Goal: Contribute content: Add original content to the website for others to see

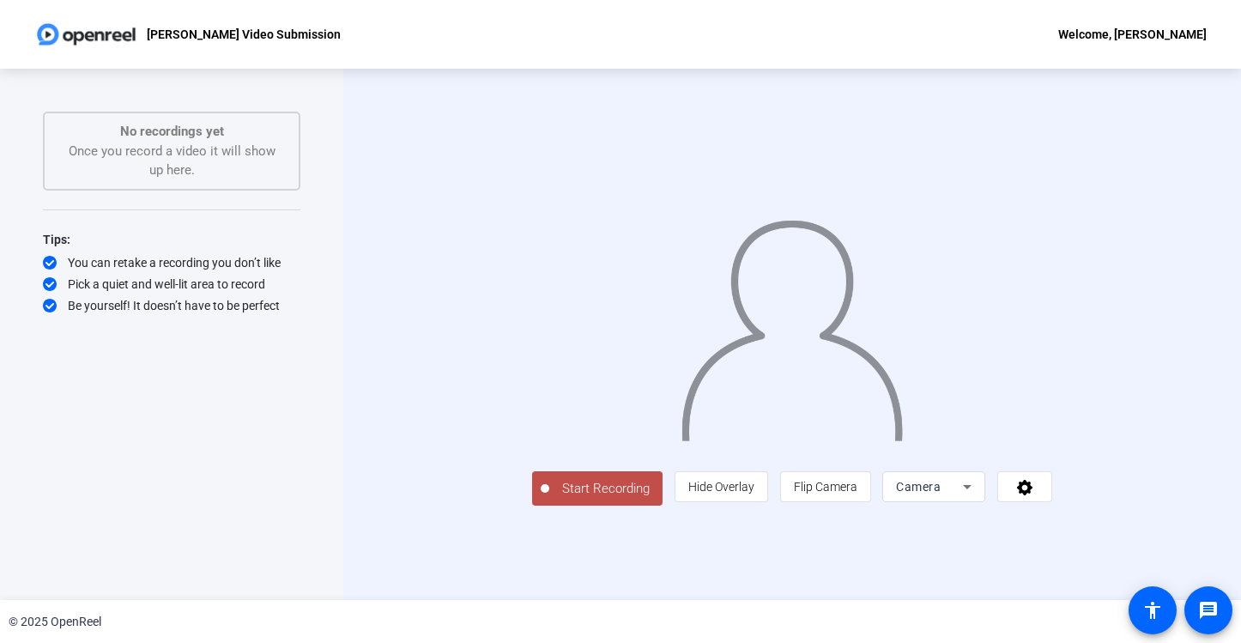
click at [940, 493] on span "Camera" at bounding box center [918, 487] width 45 height 14
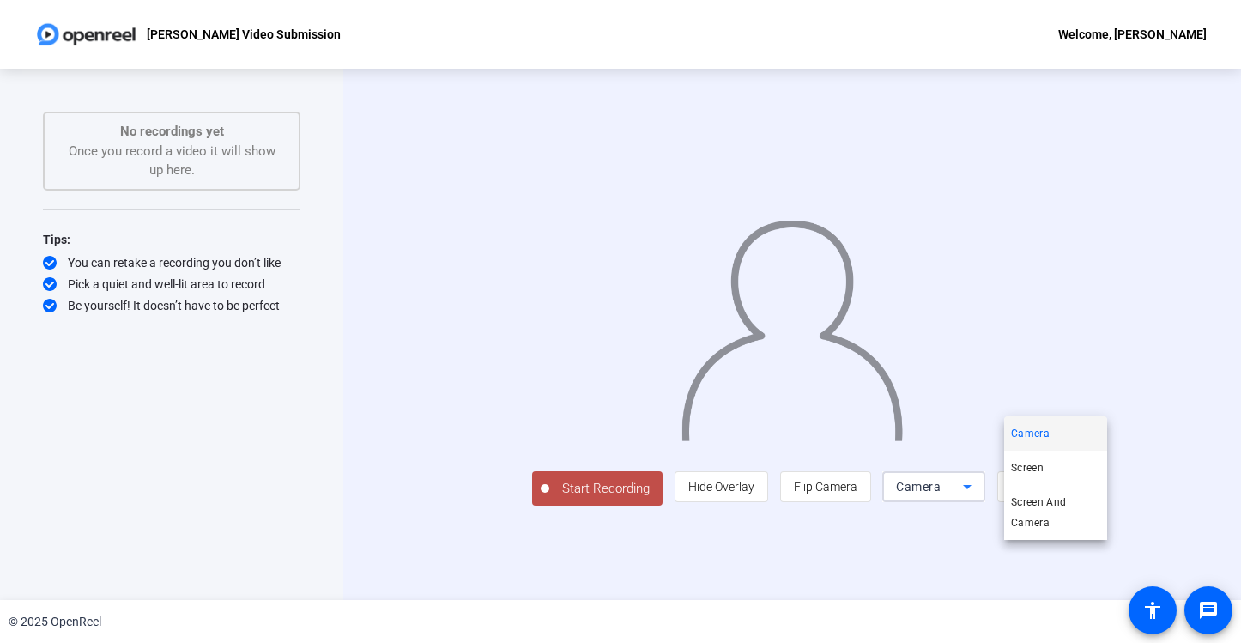
click at [1136, 561] on div at bounding box center [620, 321] width 1241 height 643
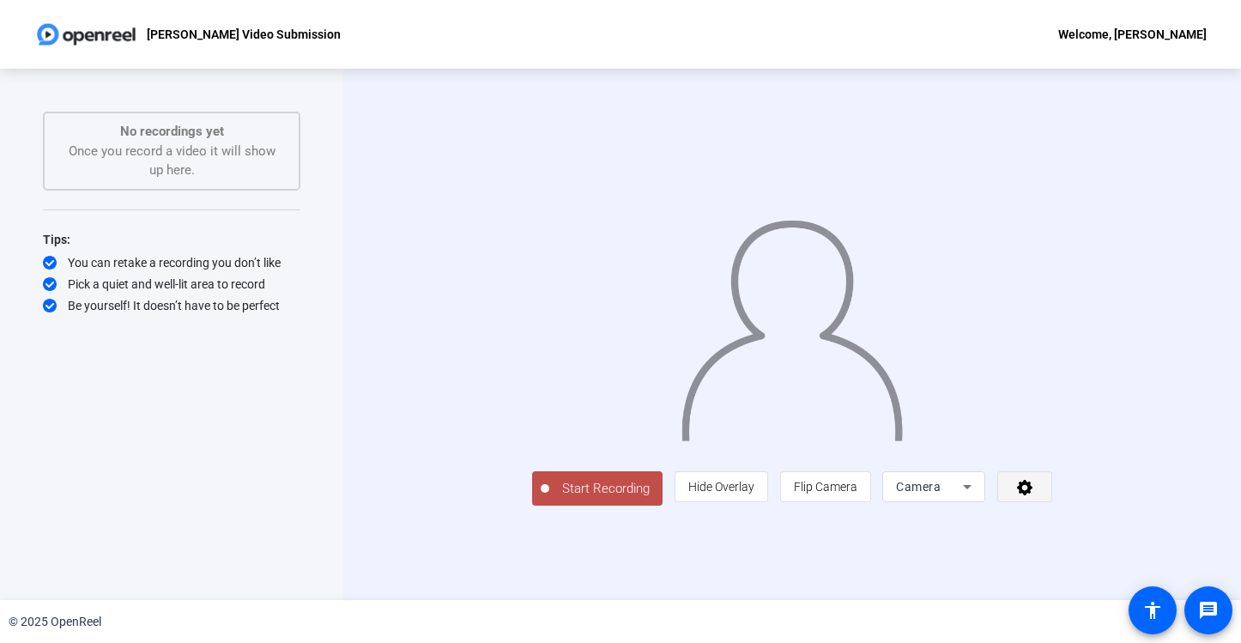
click at [1035, 495] on icon at bounding box center [1025, 486] width 20 height 17
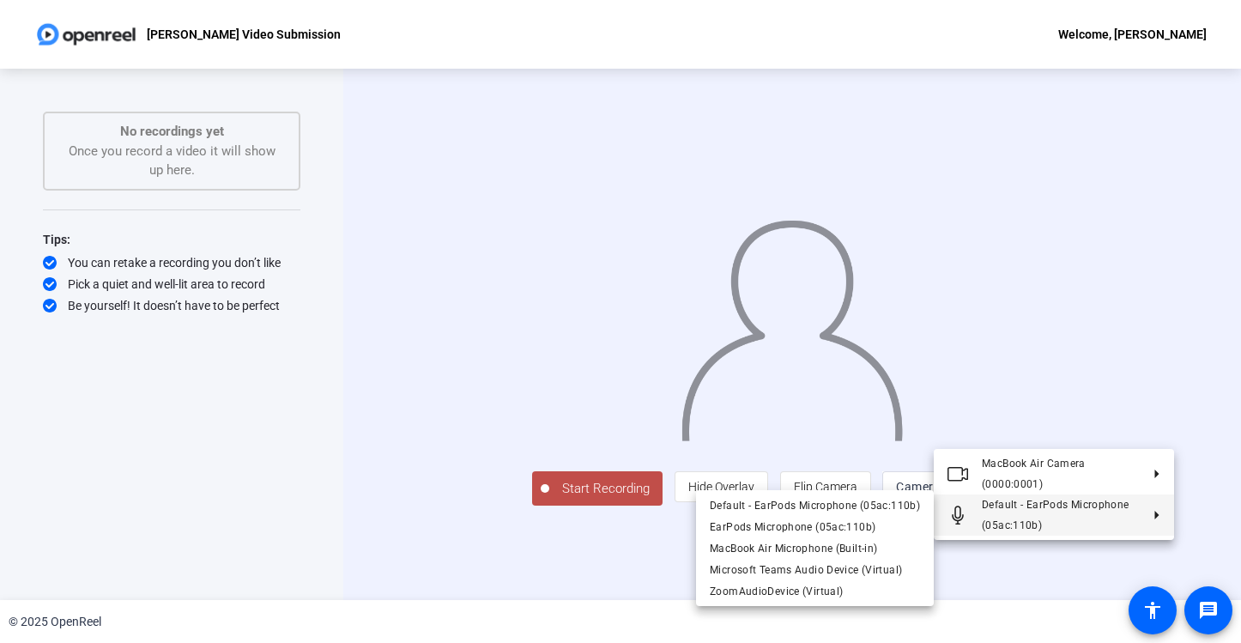
click at [1203, 435] on div at bounding box center [620, 321] width 1241 height 643
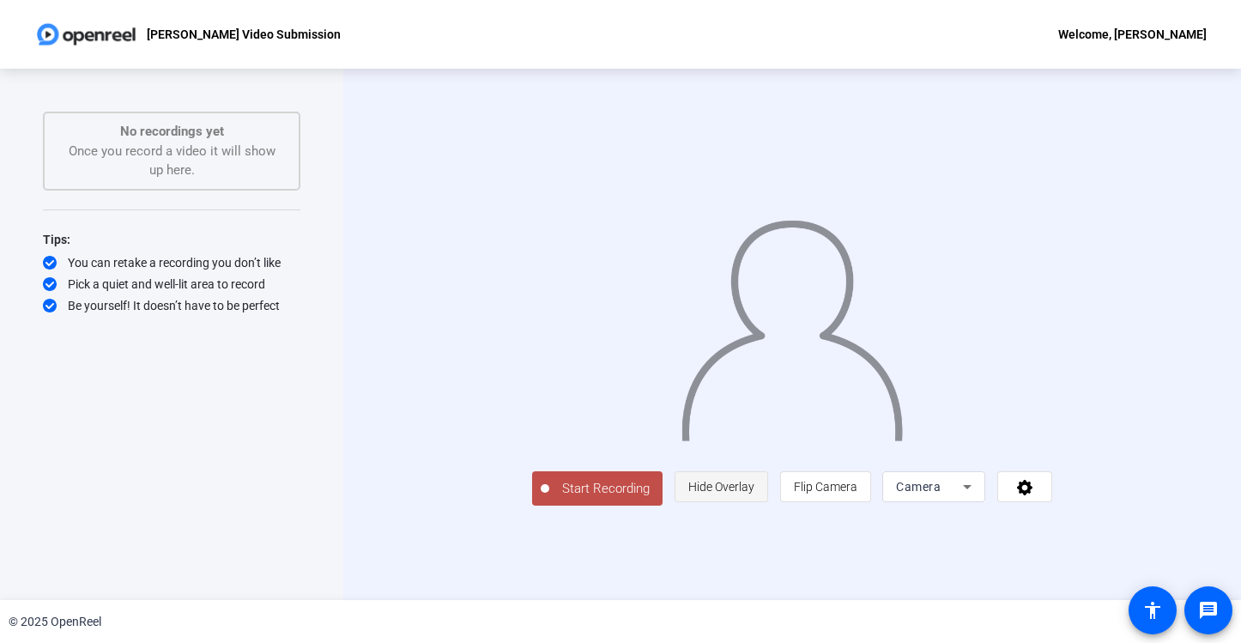
click at [754, 503] on span "Hide Overlay" at bounding box center [721, 486] width 66 height 33
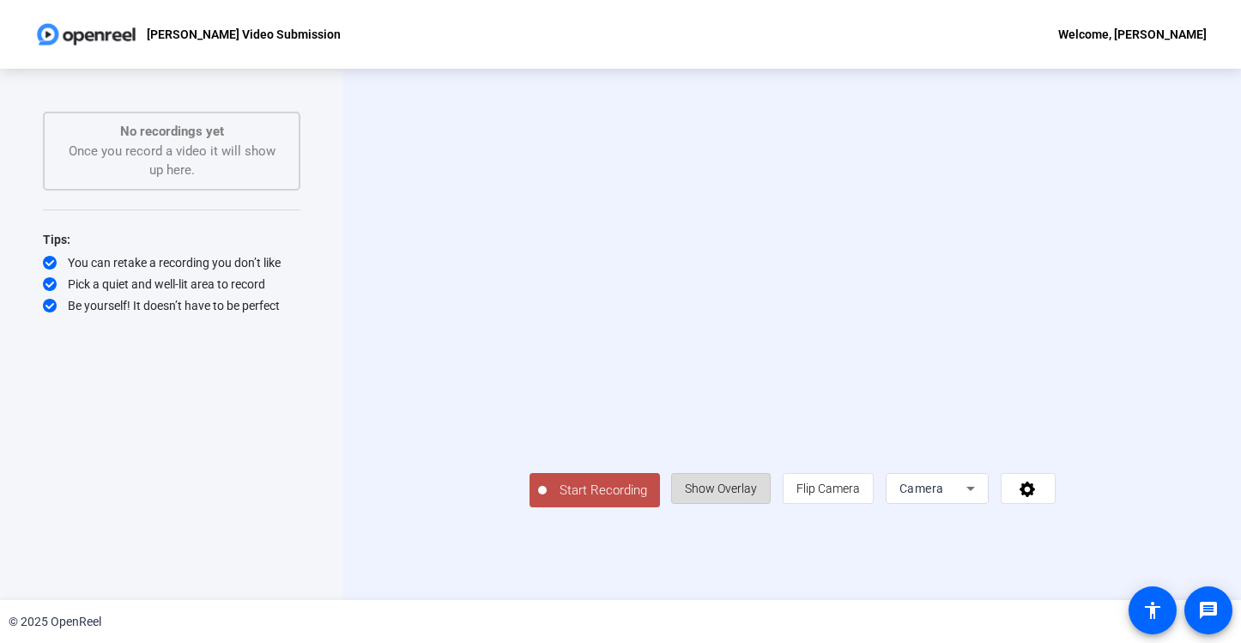
click at [757, 505] on span "Show Overlay" at bounding box center [721, 488] width 72 height 33
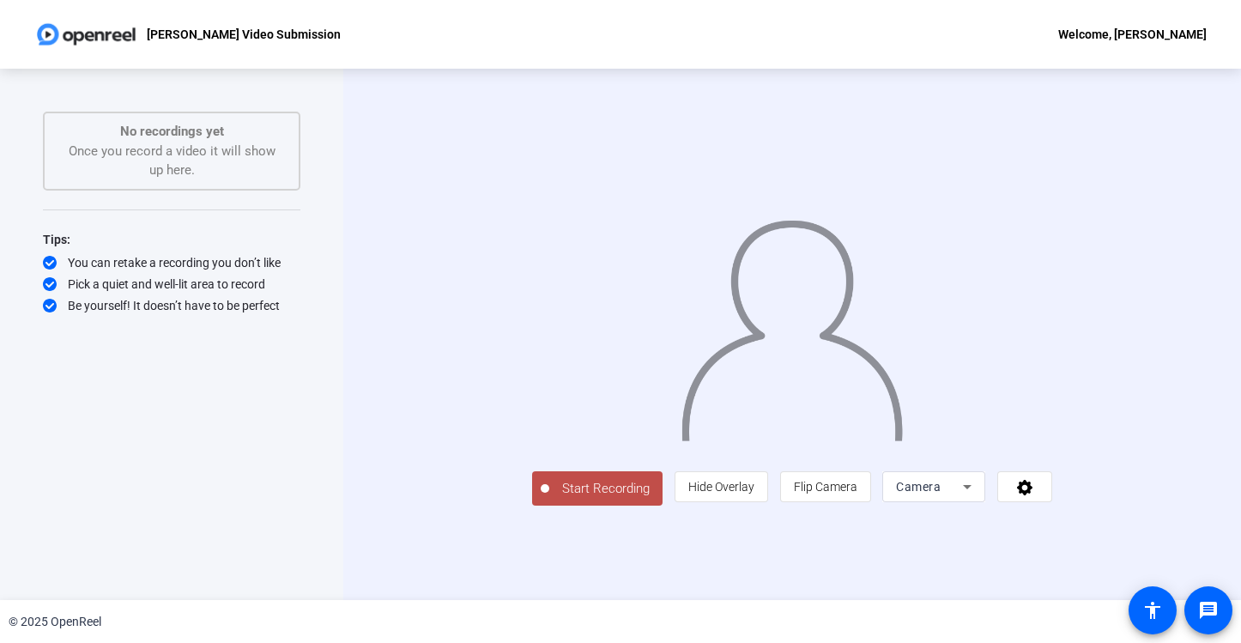
click at [963, 497] on div "Camera" at bounding box center [929, 486] width 67 height 21
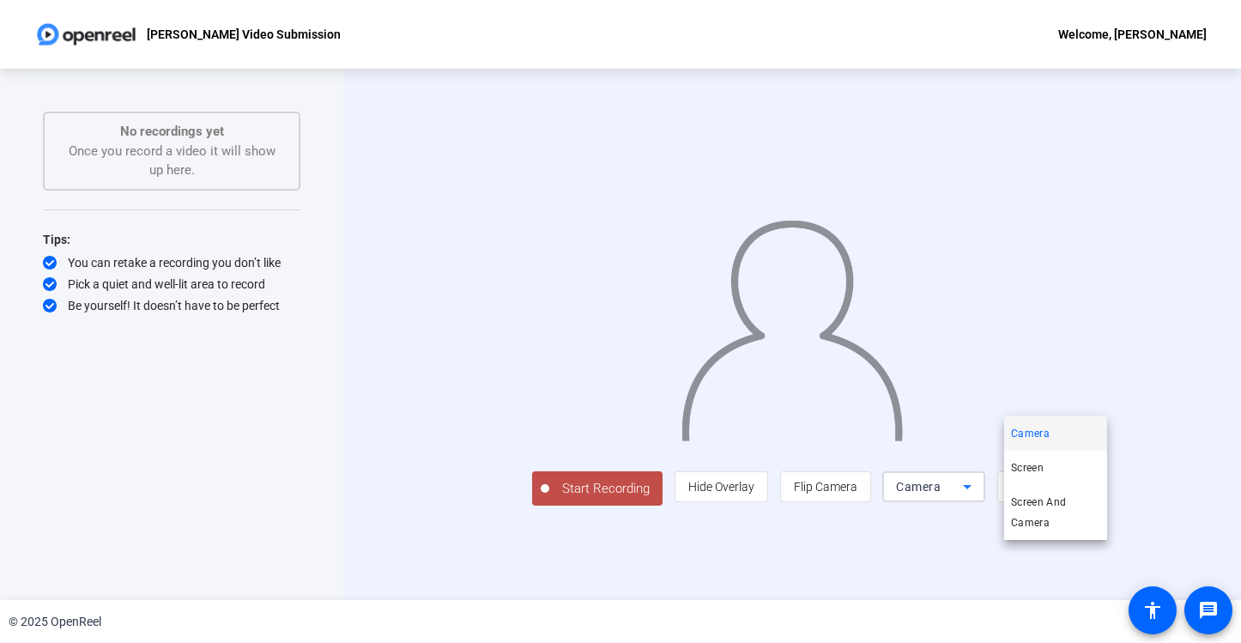
click at [1223, 355] on div at bounding box center [620, 321] width 1241 height 643
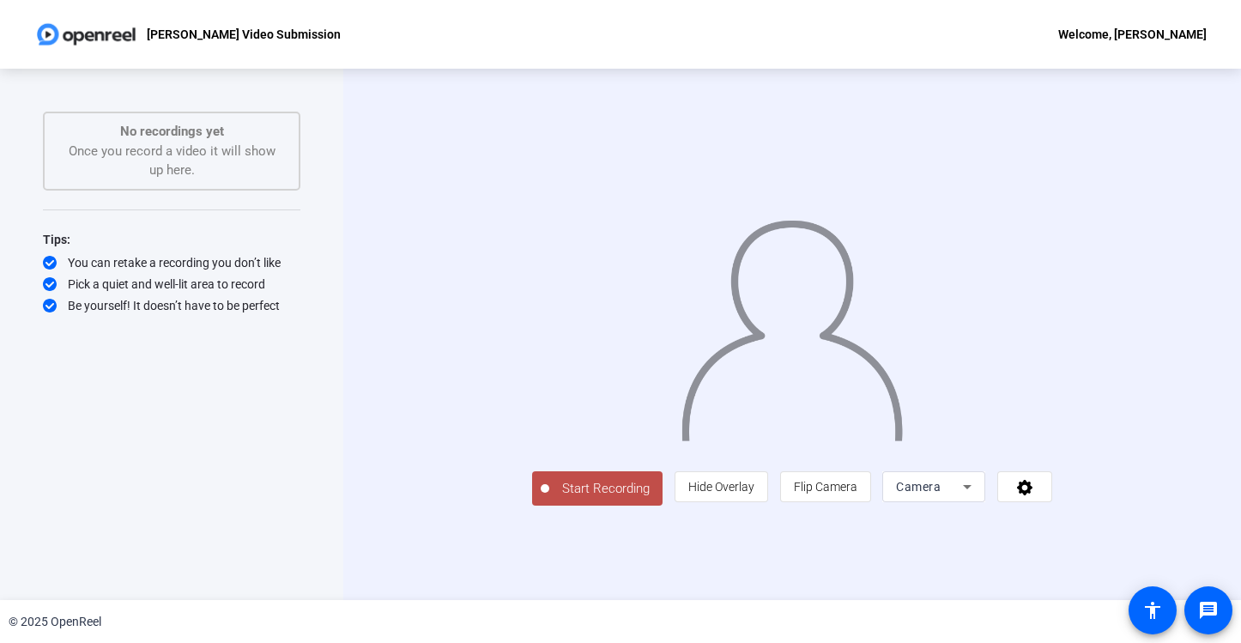
click at [549, 499] on span "Start Recording" at bounding box center [605, 489] width 113 height 20
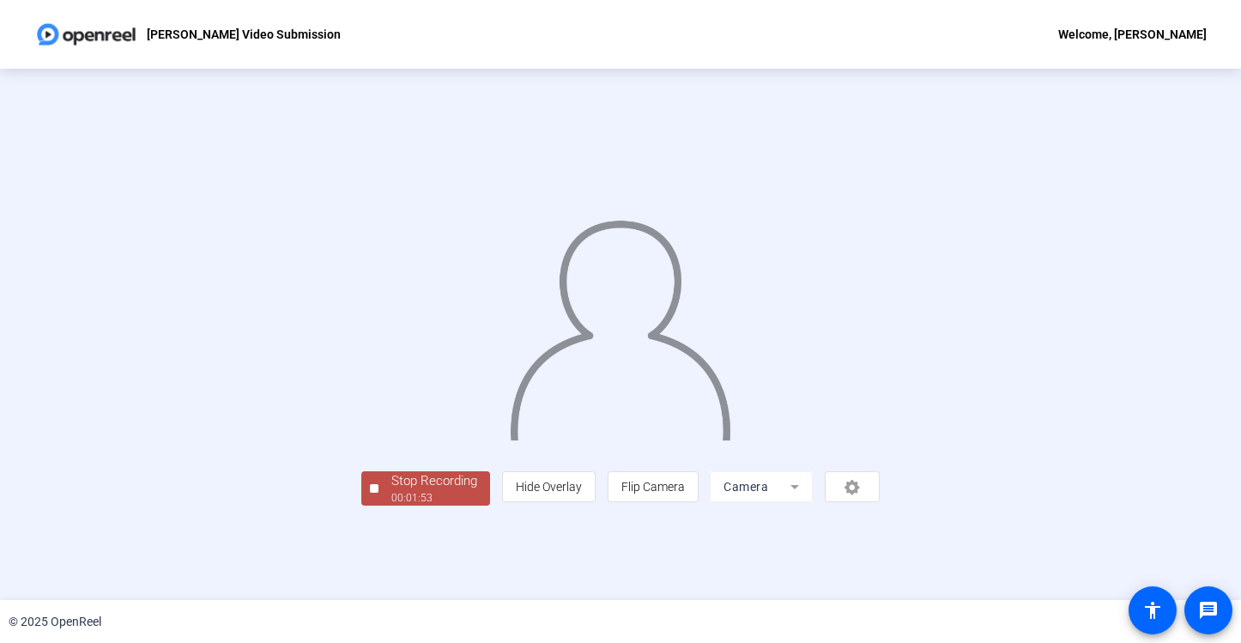
click at [361, 505] on div "Stop Recording 00:01:53 person Hide Overlay flip Flip Camera Camera" at bounding box center [620, 487] width 518 height 38
click at [391, 491] on div "Stop Recording" at bounding box center [434, 481] width 86 height 20
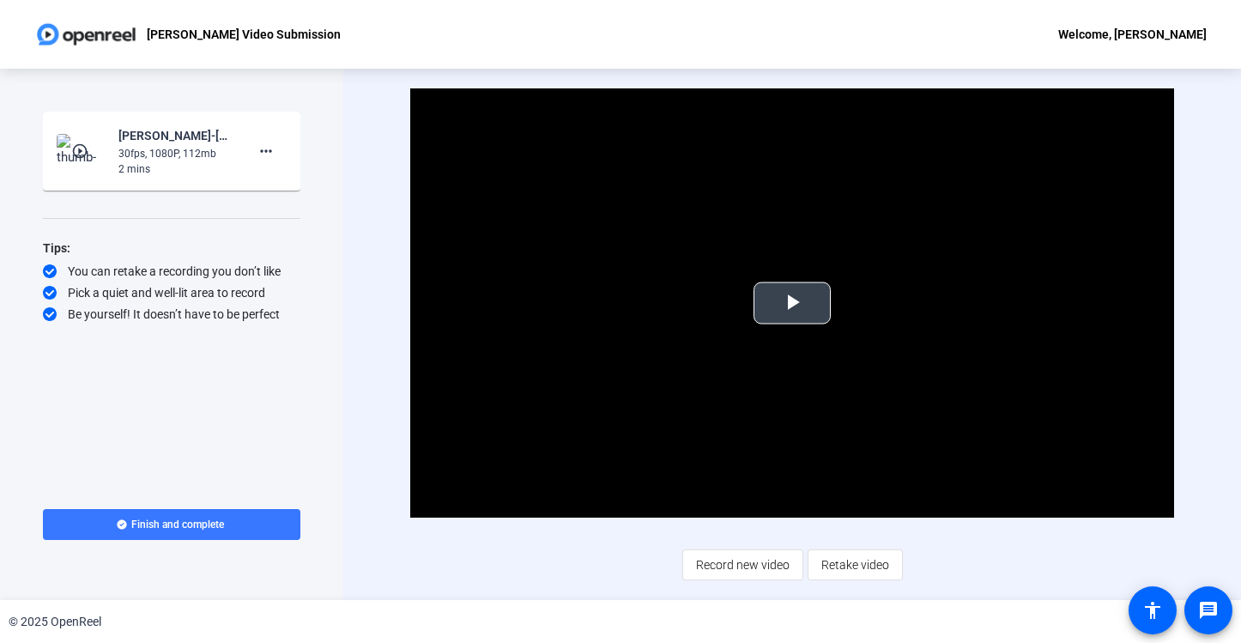
click at [792, 303] on span "Video Player" at bounding box center [792, 303] width 0 height 0
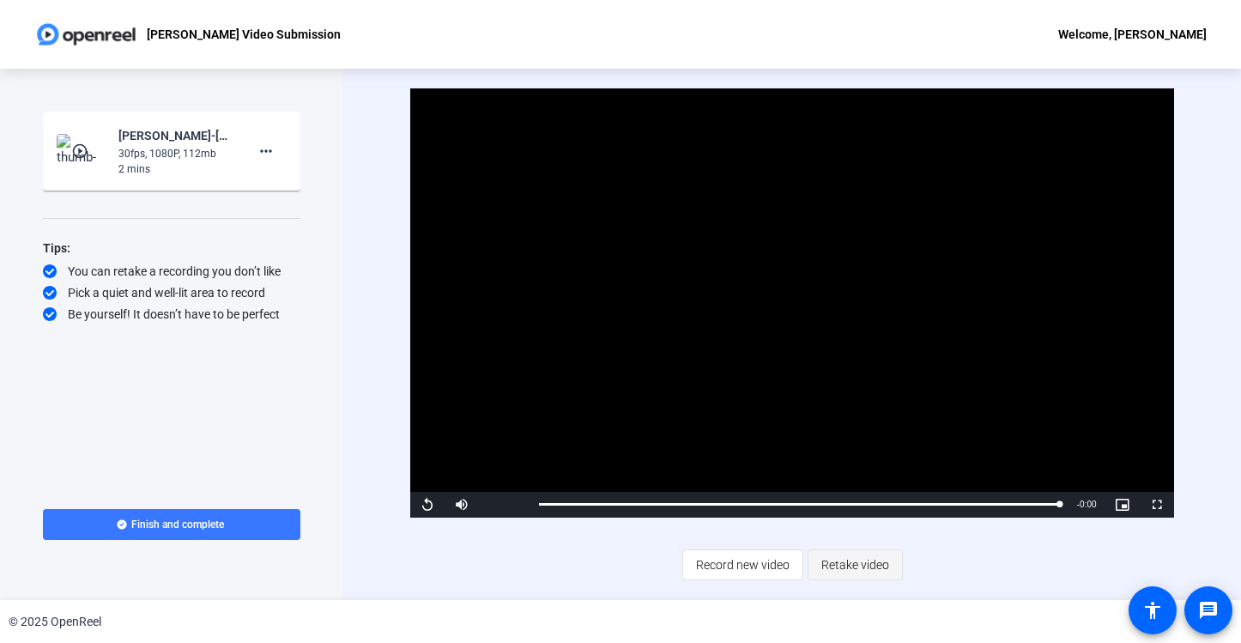
click at [879, 565] on span "Retake video" at bounding box center [855, 564] width 68 height 33
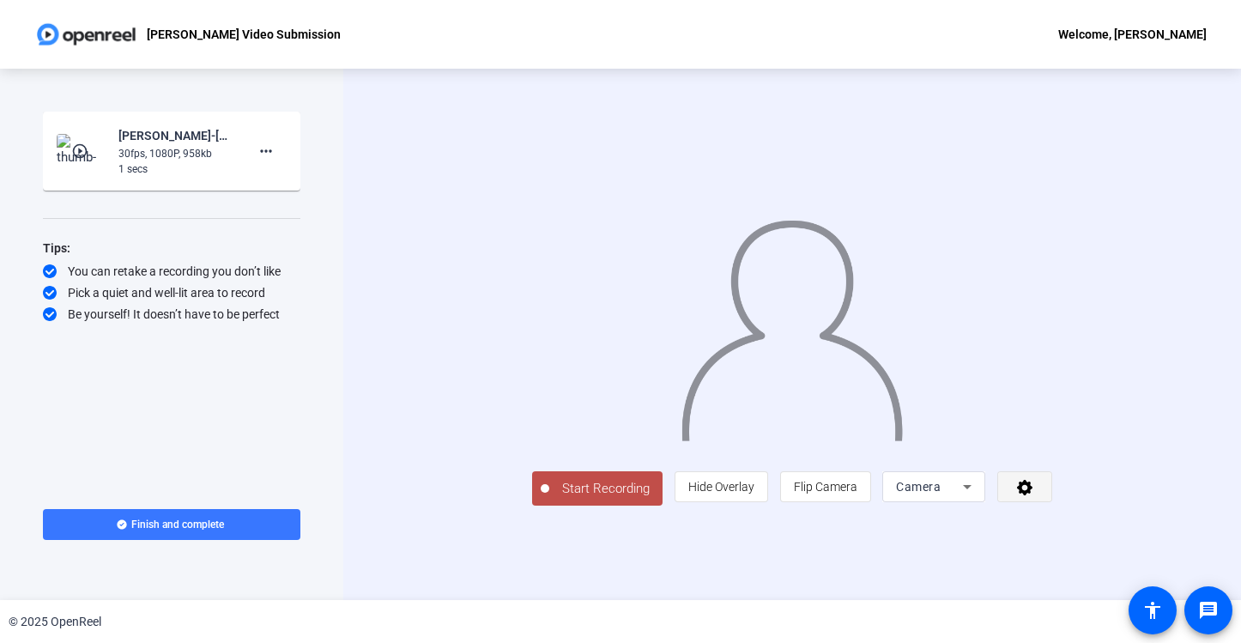
click at [1035, 495] on icon at bounding box center [1025, 486] width 20 height 17
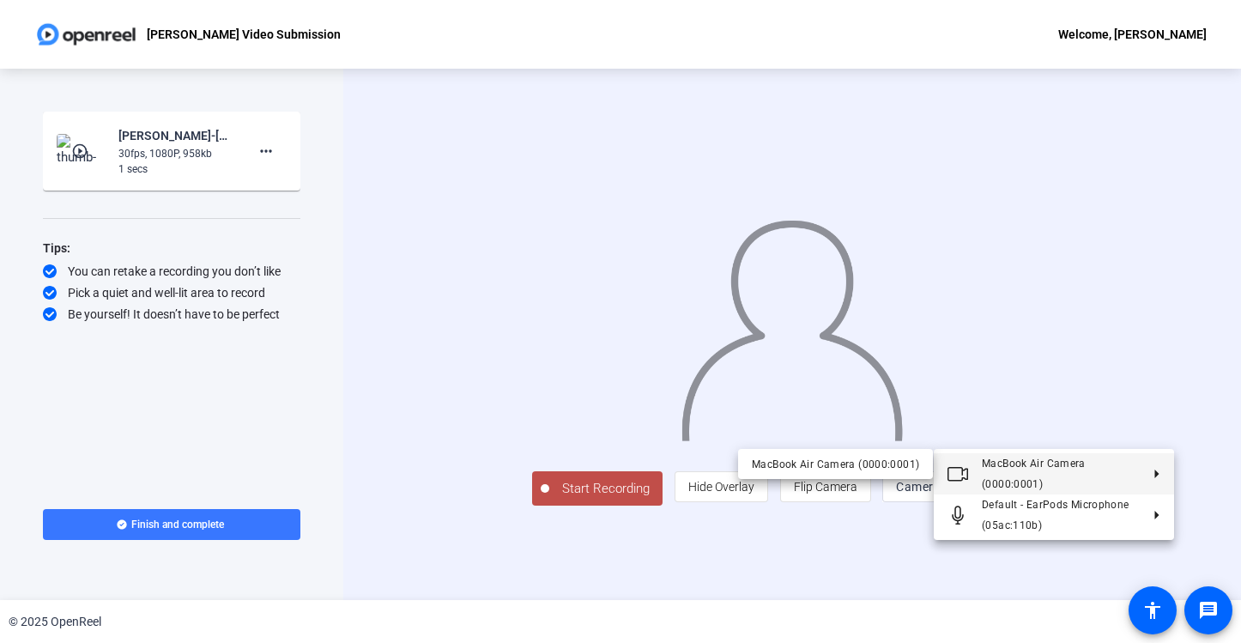
click at [1194, 363] on div at bounding box center [620, 321] width 1241 height 643
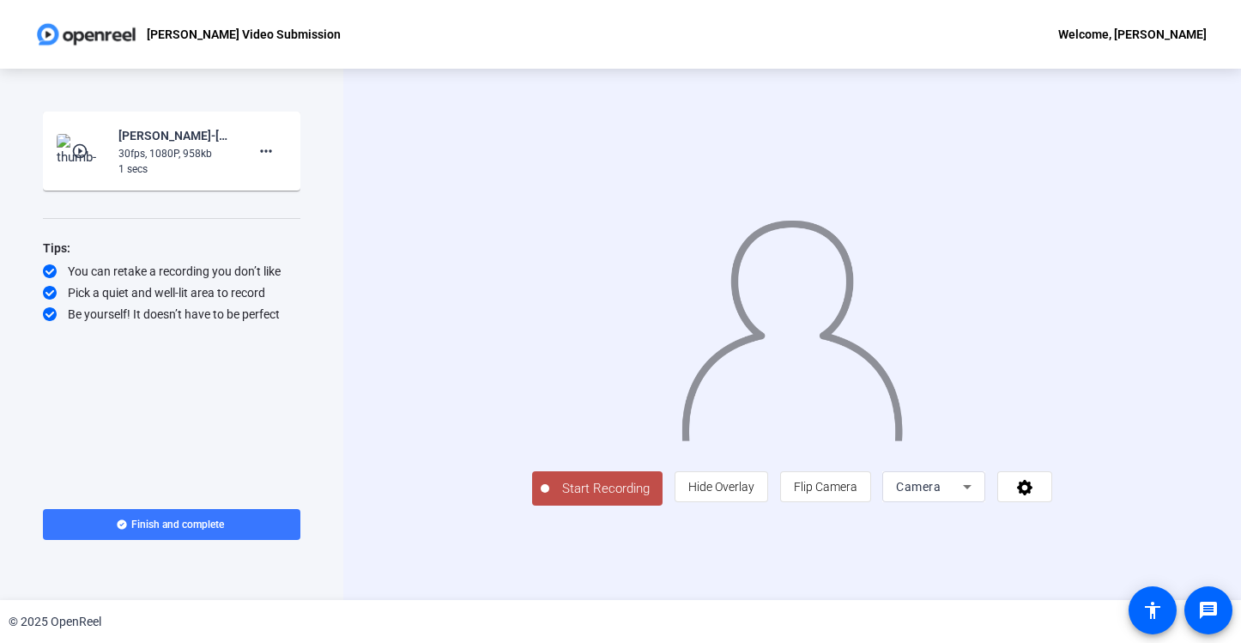
click at [549, 499] on span "Start Recording" at bounding box center [605, 489] width 113 height 20
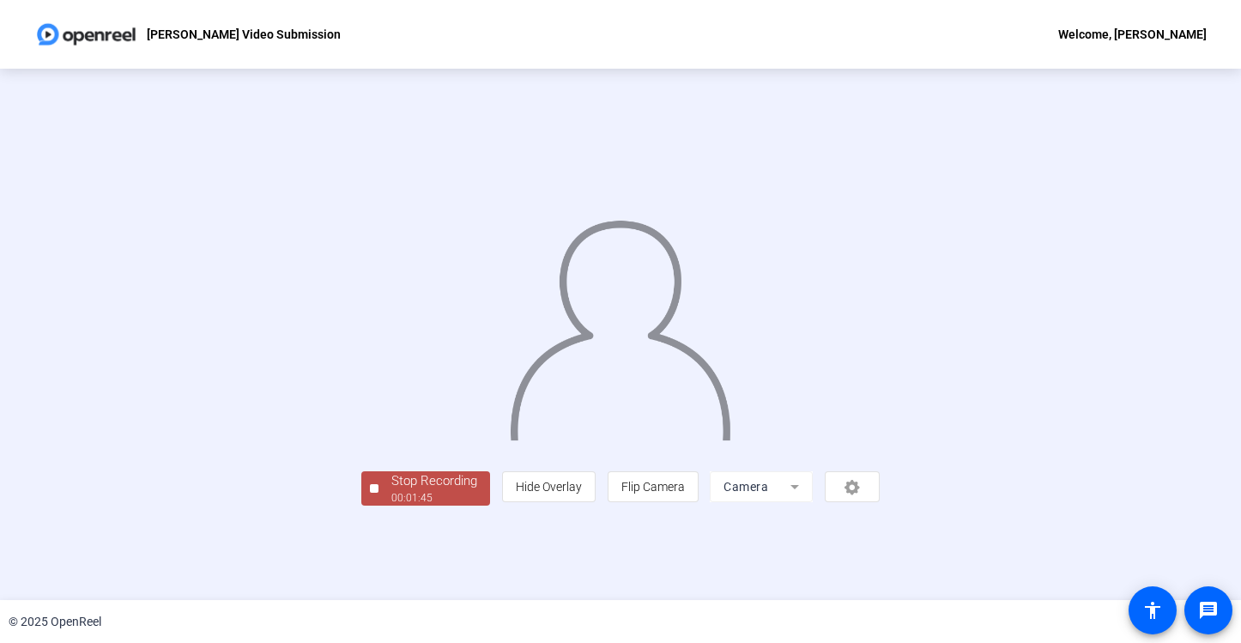
scroll to position [43, 0]
click at [391, 491] on div "Stop Recording" at bounding box center [434, 481] width 86 height 20
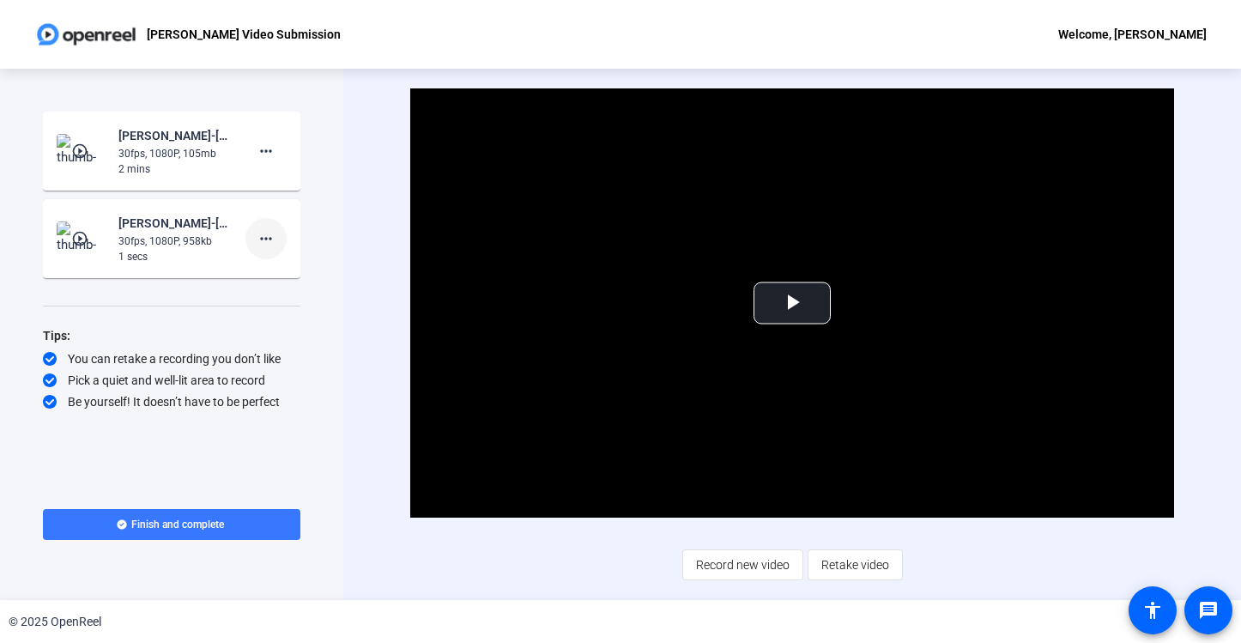
click at [264, 234] on mat-icon "more_horiz" at bounding box center [266, 238] width 21 height 21
click at [280, 275] on span "Delete clip" at bounding box center [293, 274] width 69 height 21
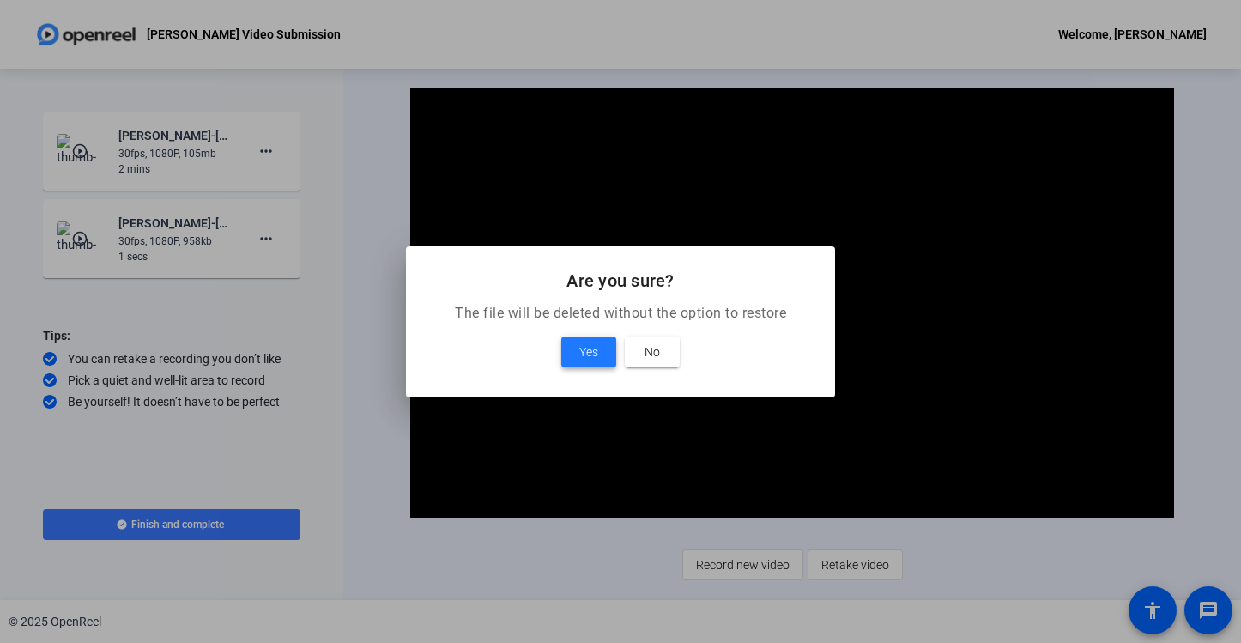
click at [588, 360] on span "Yes" at bounding box center [588, 351] width 19 height 21
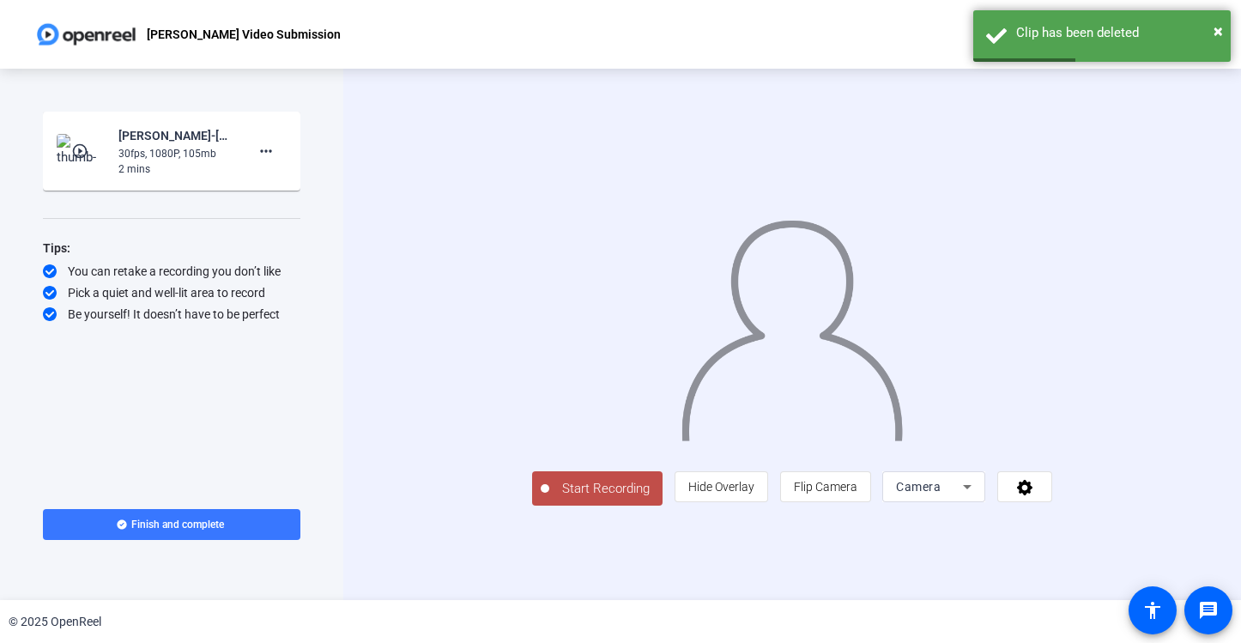
click at [190, 169] on div "2 mins" at bounding box center [175, 168] width 115 height 15
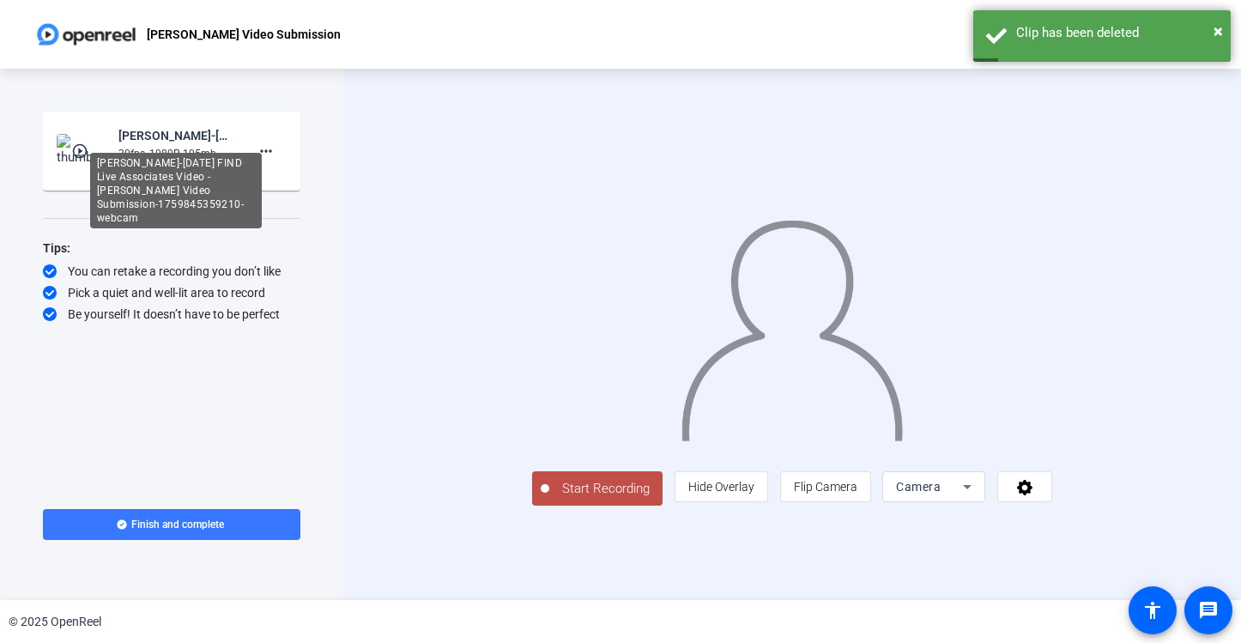
click at [171, 140] on div "Devesh Raj-October 2025 FIND Live Associates Video -Devesh Raj Video Submission…" at bounding box center [175, 135] width 115 height 21
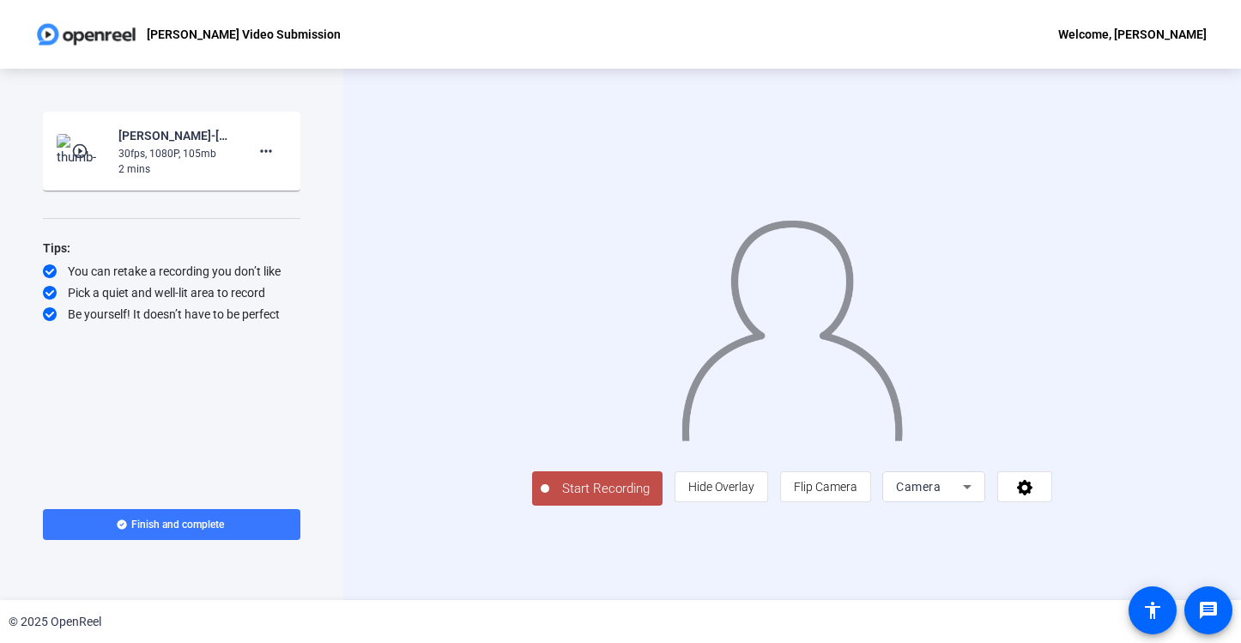
click at [211, 176] on div "2 mins" at bounding box center [175, 168] width 115 height 15
click at [80, 148] on mat-icon "play_circle_outline" at bounding box center [81, 150] width 21 height 17
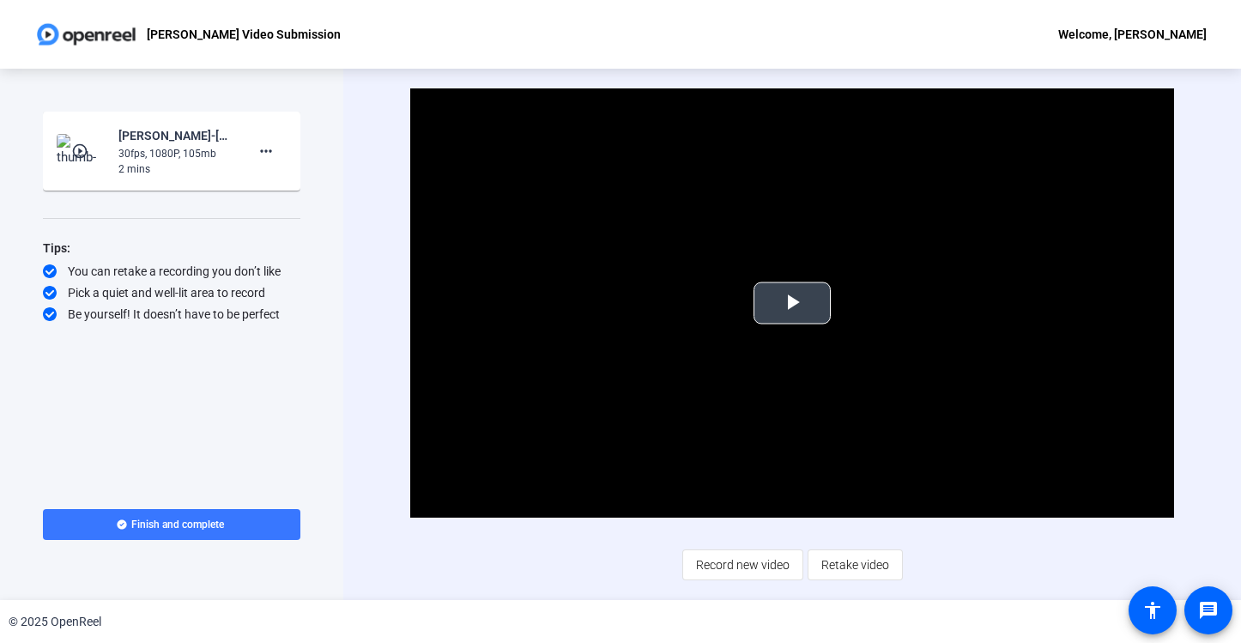
click at [792, 303] on span "Video Player" at bounding box center [792, 303] width 0 height 0
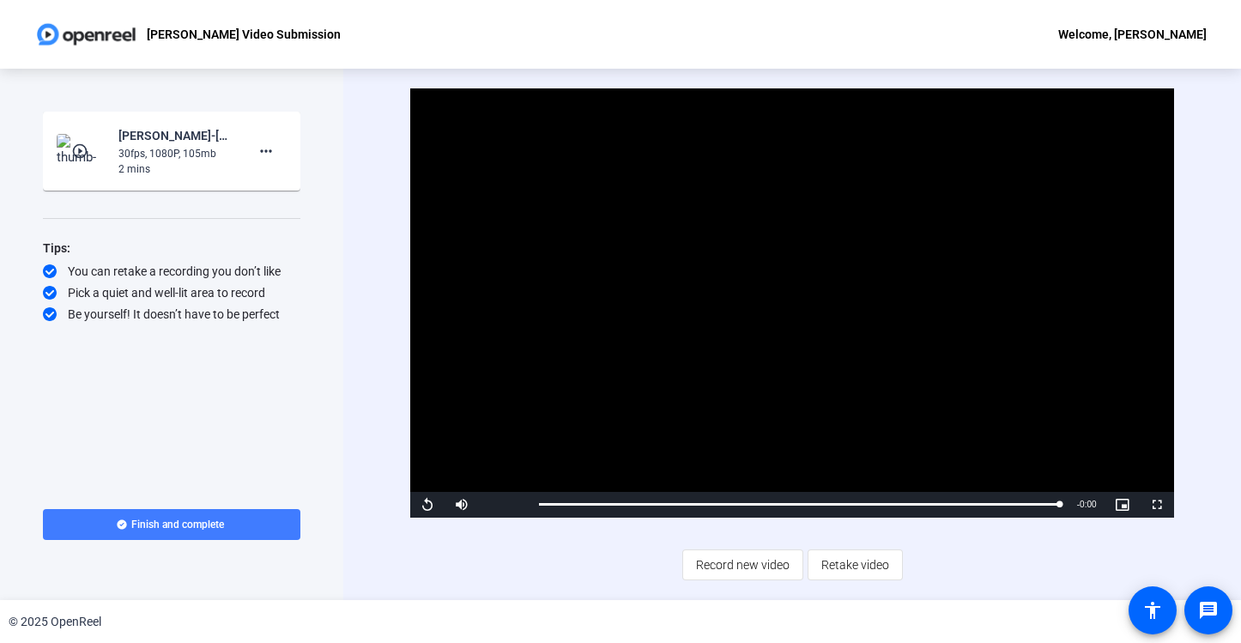
click at [177, 520] on span "Finish and complete" at bounding box center [177, 524] width 93 height 14
